Goal: Information Seeking & Learning: Understand process/instructions

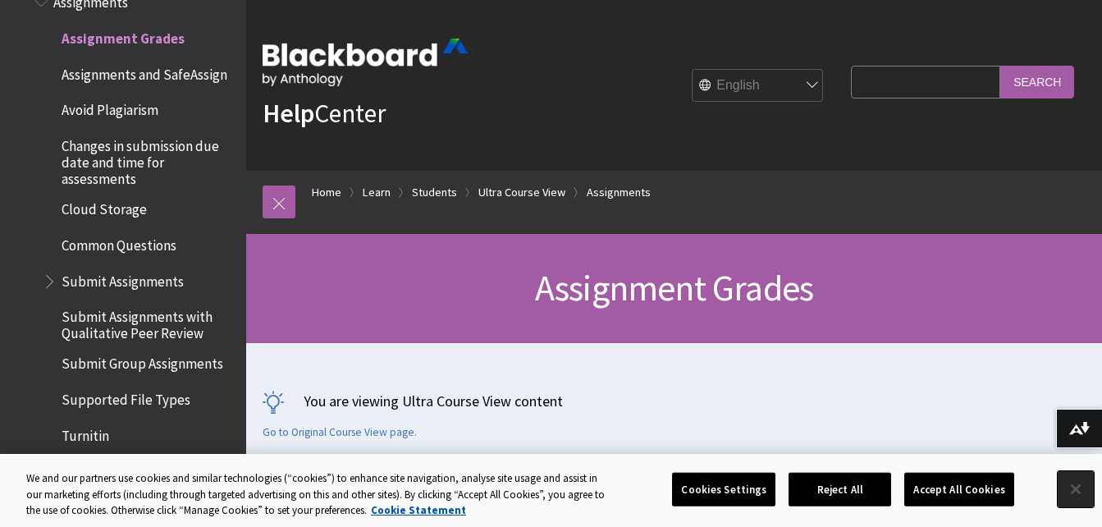
click at [1071, 491] on button "Close" at bounding box center [1075, 489] width 36 height 36
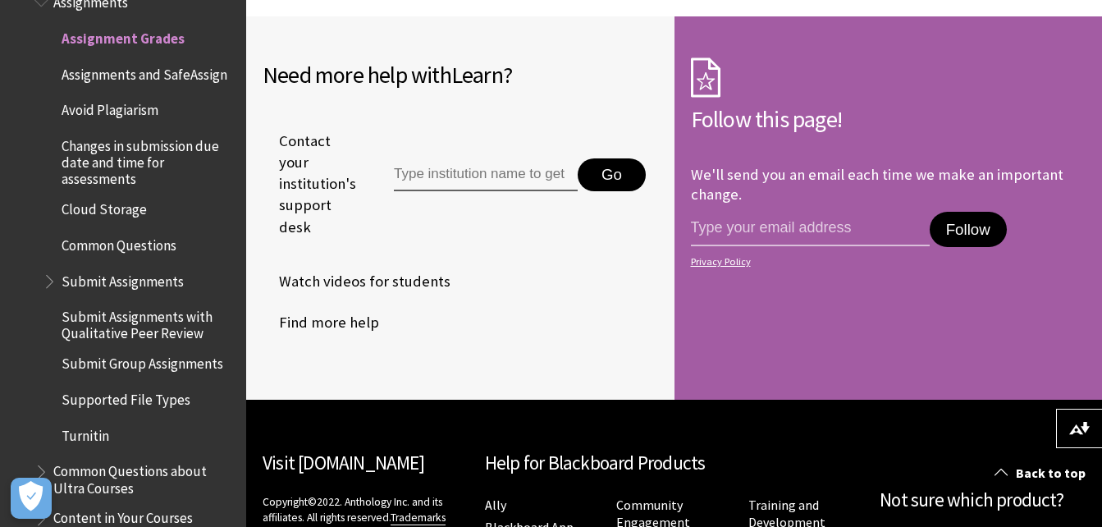
scroll to position [6760, 0]
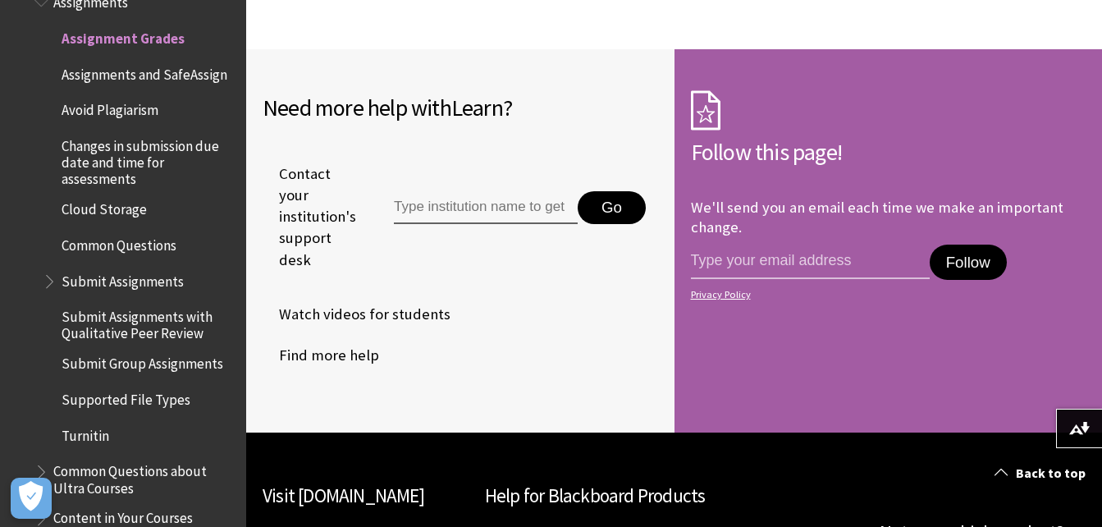
click at [105, 290] on span "Submit Assignments" at bounding box center [123, 278] width 122 height 22
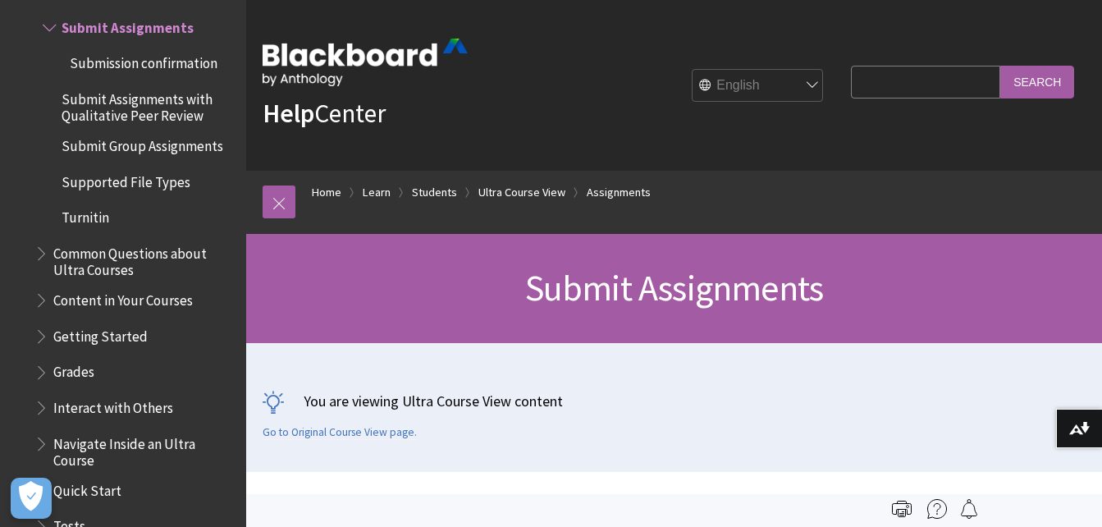
click at [101, 336] on span "Getting Started" at bounding box center [100, 333] width 94 height 22
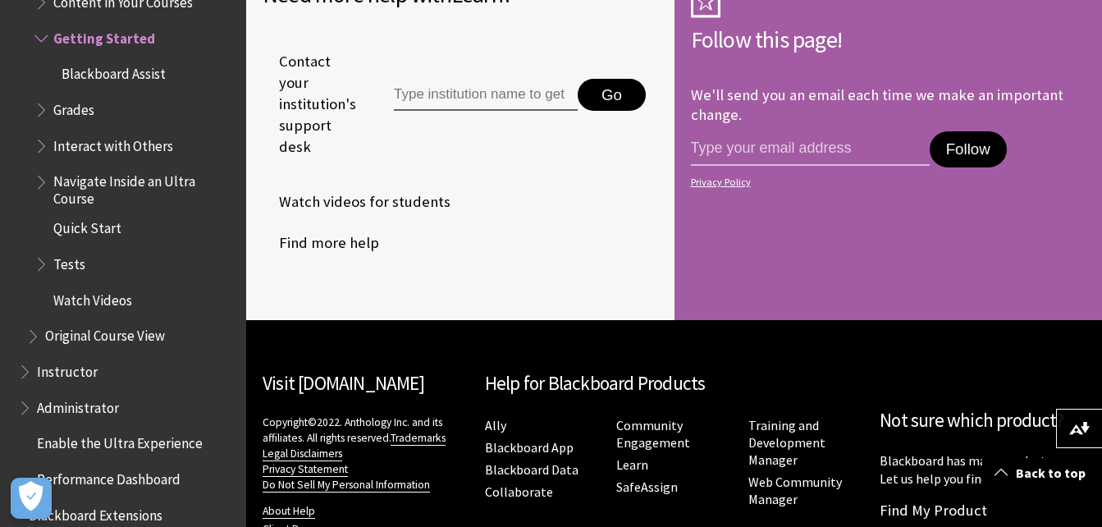
scroll to position [1112, 0]
